Goal: Information Seeking & Learning: Learn about a topic

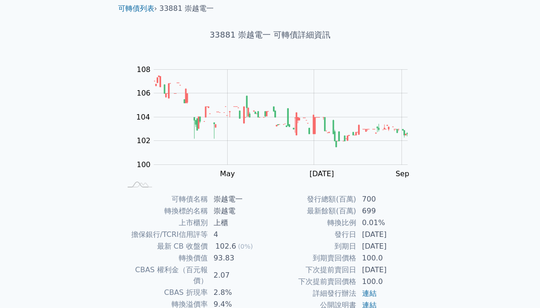
scroll to position [91, 0]
